Goal: Book appointment/travel/reservation

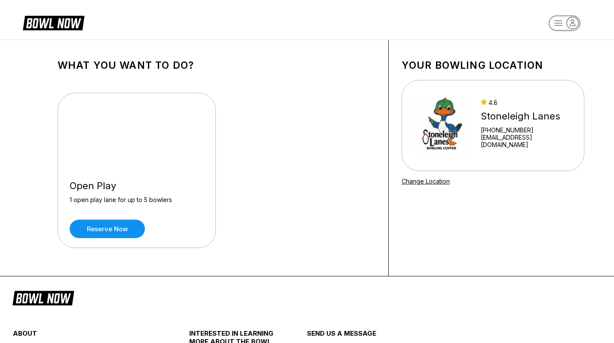
scroll to position [22, 0]
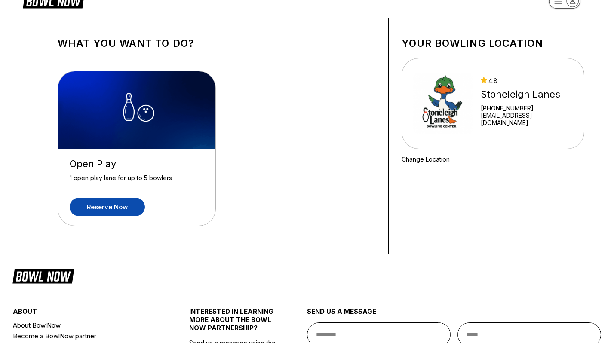
click at [135, 201] on link "Reserve now" at bounding box center [107, 207] width 75 height 18
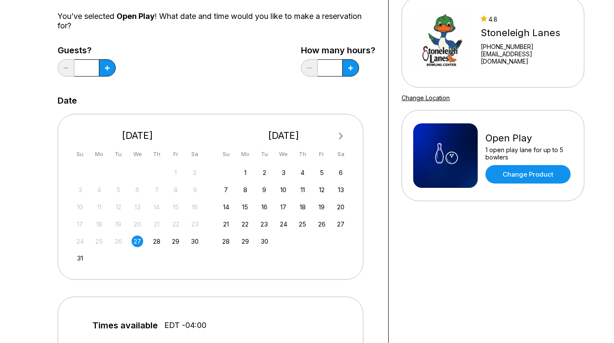
scroll to position [89, 0]
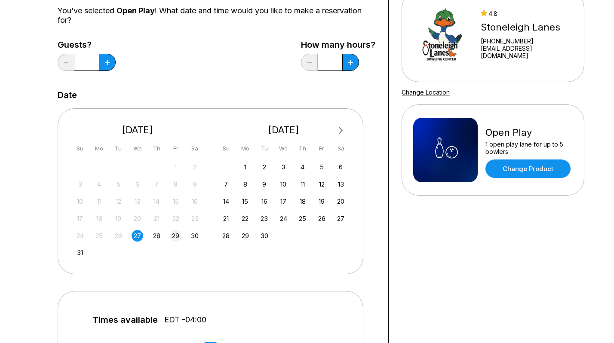
click at [176, 235] on div "29" at bounding box center [176, 236] width 12 height 12
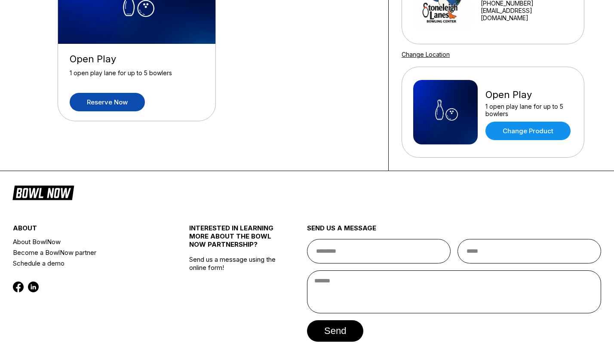
scroll to position [0, 0]
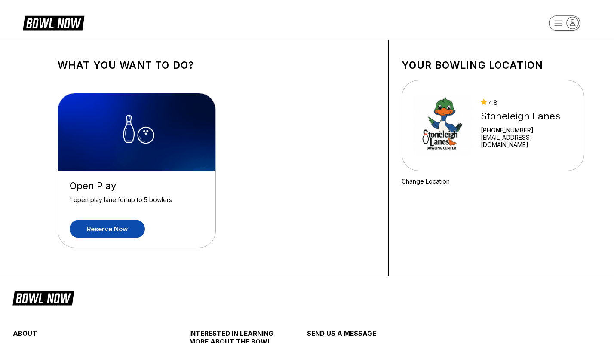
click at [125, 234] on link "Reserve now" at bounding box center [107, 229] width 75 height 18
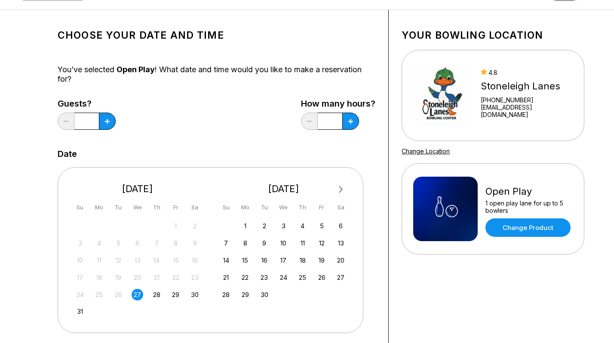
scroll to position [36, 0]
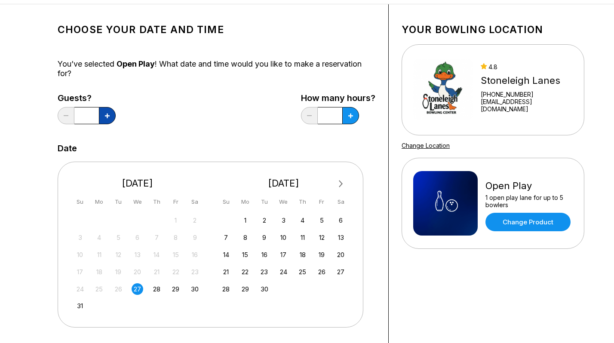
click at [110, 117] on button at bounding box center [107, 115] width 17 height 17
click at [70, 117] on button at bounding box center [66, 115] width 17 height 17
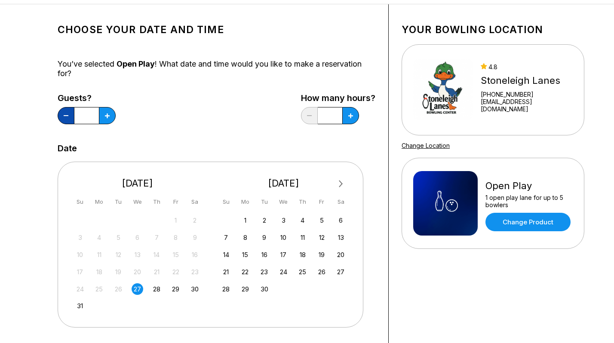
click at [70, 117] on button at bounding box center [66, 115] width 17 height 17
type input "*"
click at [116, 119] on button at bounding box center [107, 115] width 17 height 17
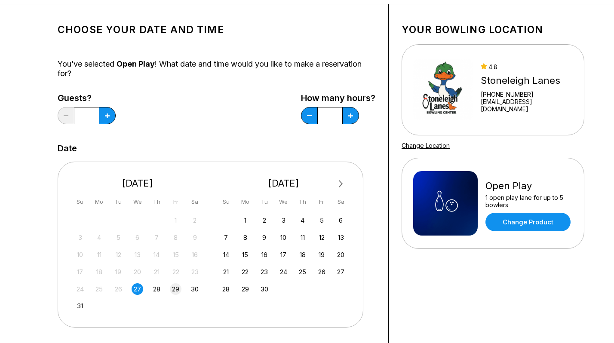
click at [181, 288] on div "29" at bounding box center [176, 289] width 12 height 12
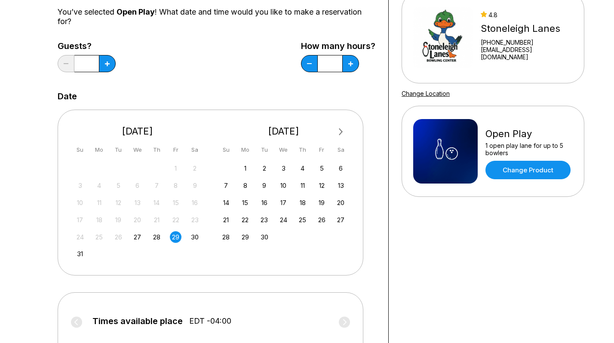
scroll to position [71, 0]
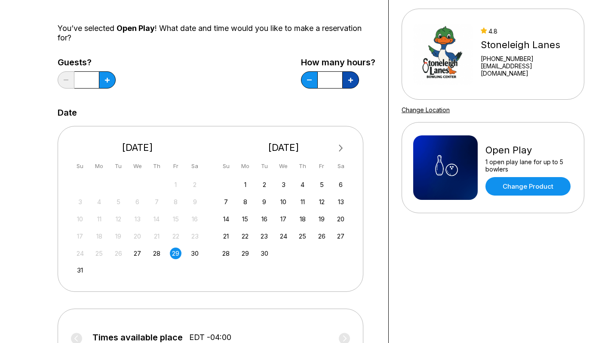
click at [110, 78] on icon at bounding box center [107, 80] width 5 height 5
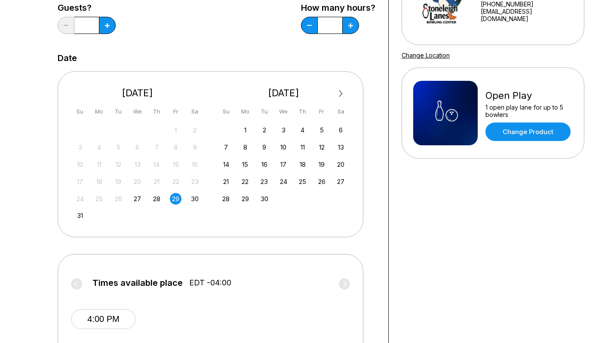
scroll to position [82, 0]
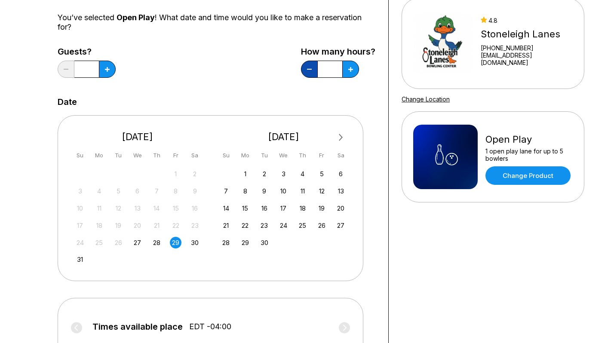
click at [74, 74] on button at bounding box center [66, 69] width 17 height 17
type input "*"
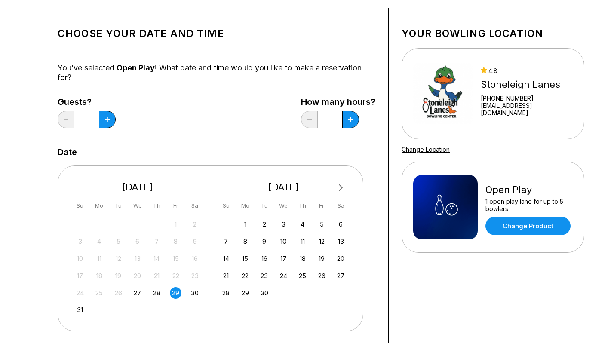
scroll to position [0, 0]
